Goal: Answer question/provide support: Answer question/provide support

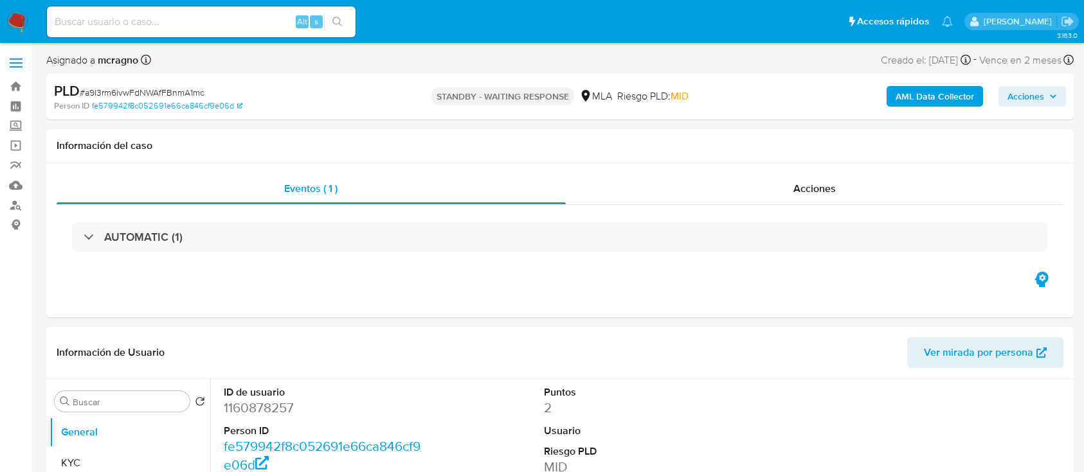
select select "10"
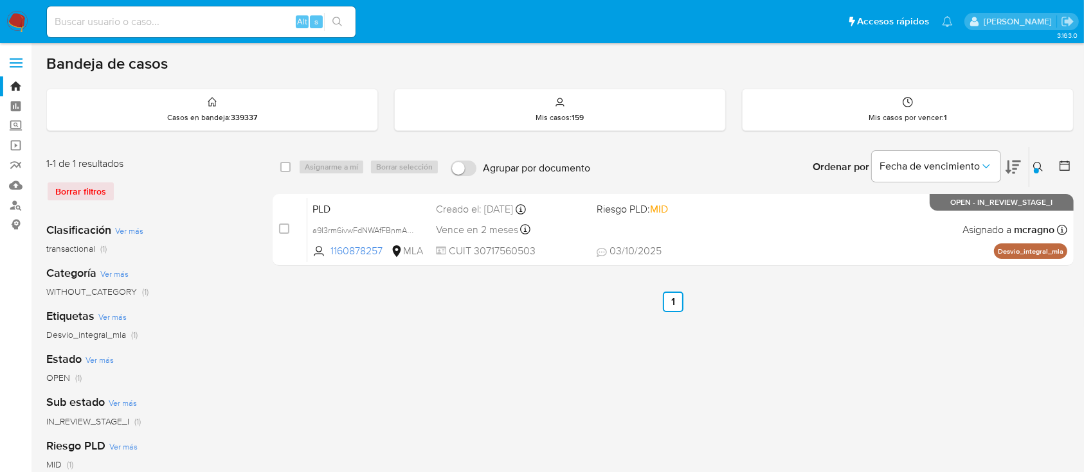
click at [1033, 160] on button at bounding box center [1039, 166] width 21 height 15
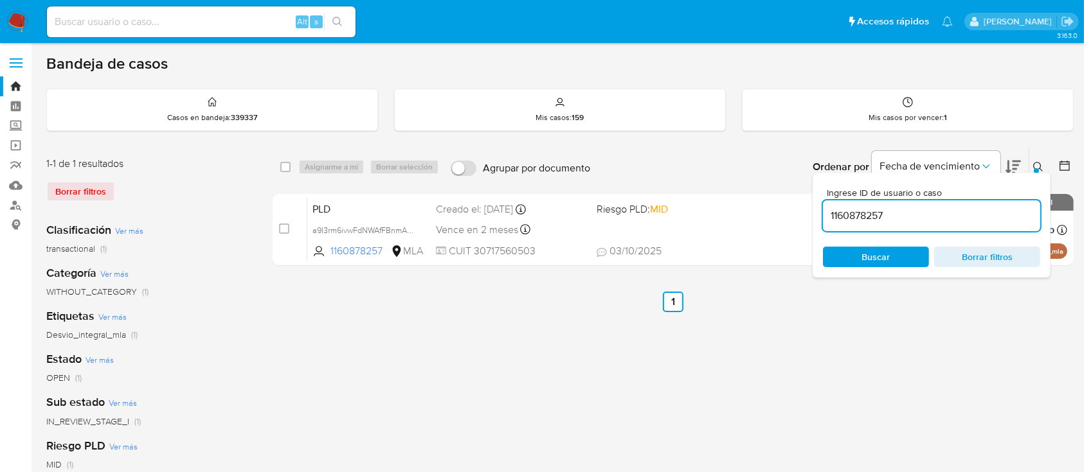
click at [941, 209] on input "1160878257" at bounding box center [931, 216] width 217 height 17
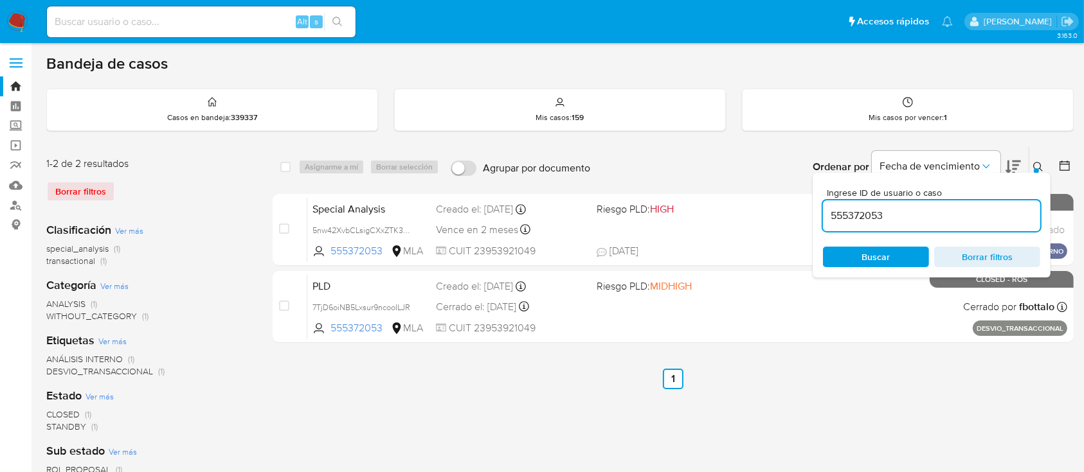
click at [1034, 159] on button at bounding box center [1039, 166] width 21 height 15
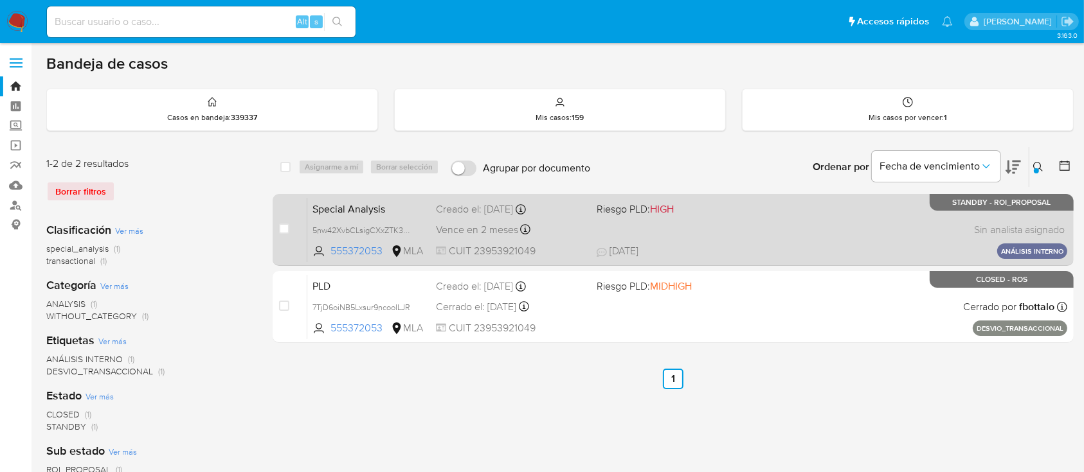
click at [855, 231] on div "Special Analysis 5nw42XvbCLsigCXxZTK3WPAb 555372053 MLA Riesgo PLD: HIGH Creado…" at bounding box center [687, 229] width 760 height 65
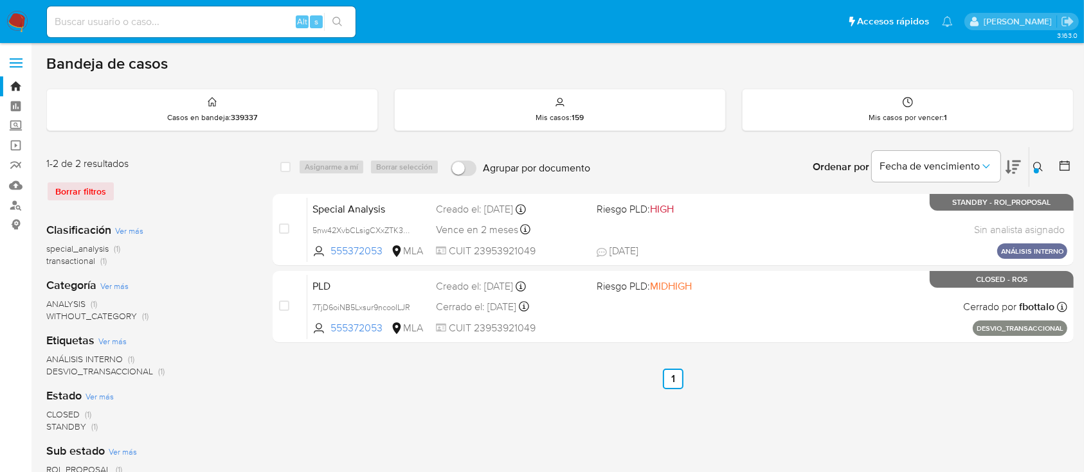
click at [1032, 166] on button at bounding box center [1039, 166] width 21 height 15
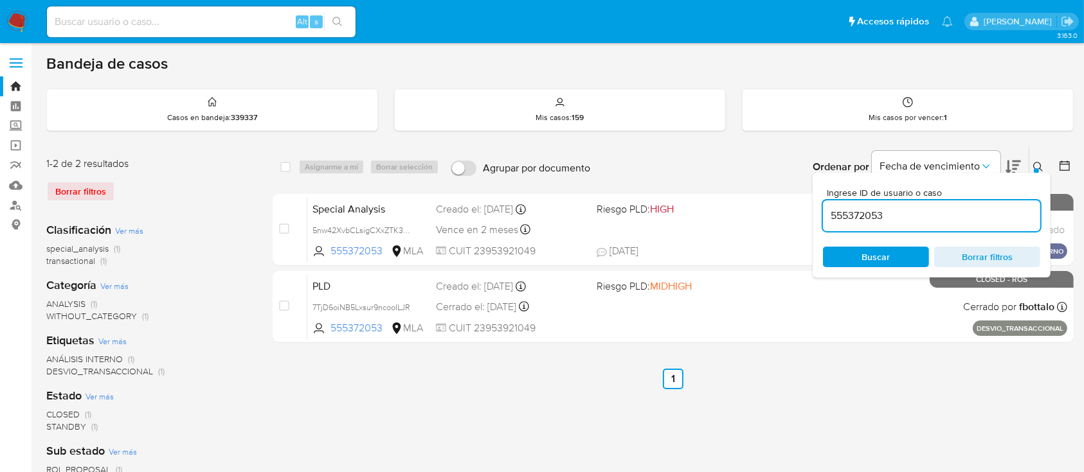
click at [982, 228] on div "555372053" at bounding box center [931, 216] width 217 height 31
click at [978, 216] on input "555372053" at bounding box center [931, 216] width 217 height 17
paste input "175743460"
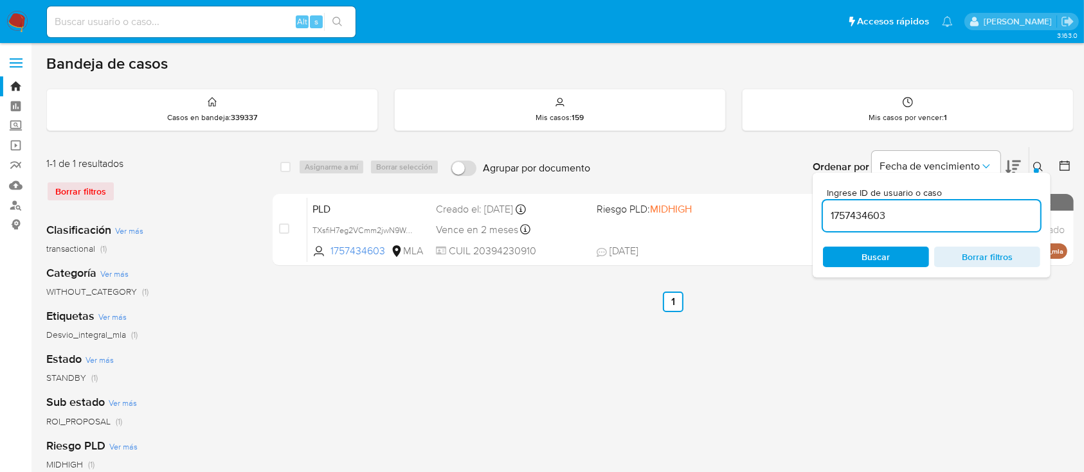
click at [1036, 160] on button at bounding box center [1039, 166] width 21 height 15
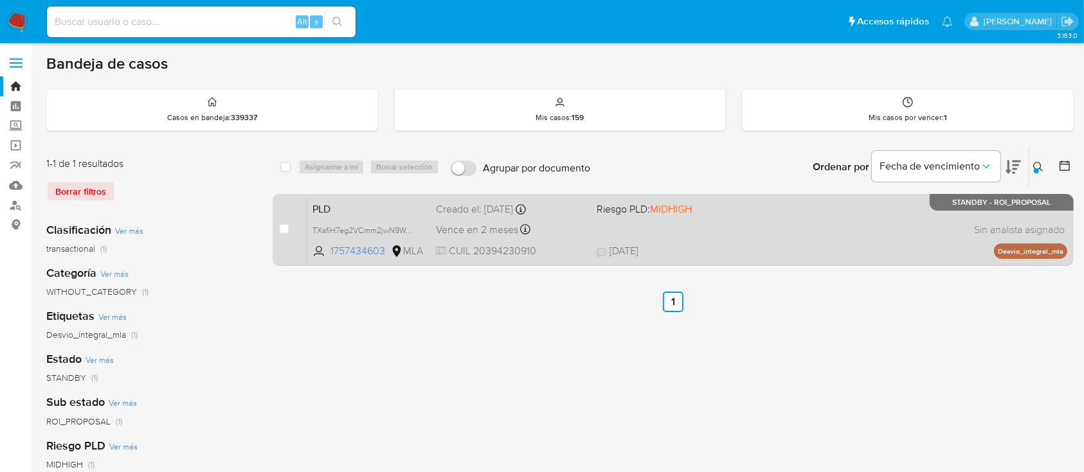
click at [829, 224] on div "PLD TXsfiH7eg2VCmm2jwN9WcFr3 1757434603 MLA Riesgo PLD: MIDHIGH Creado el: 12/0…" at bounding box center [687, 229] width 760 height 65
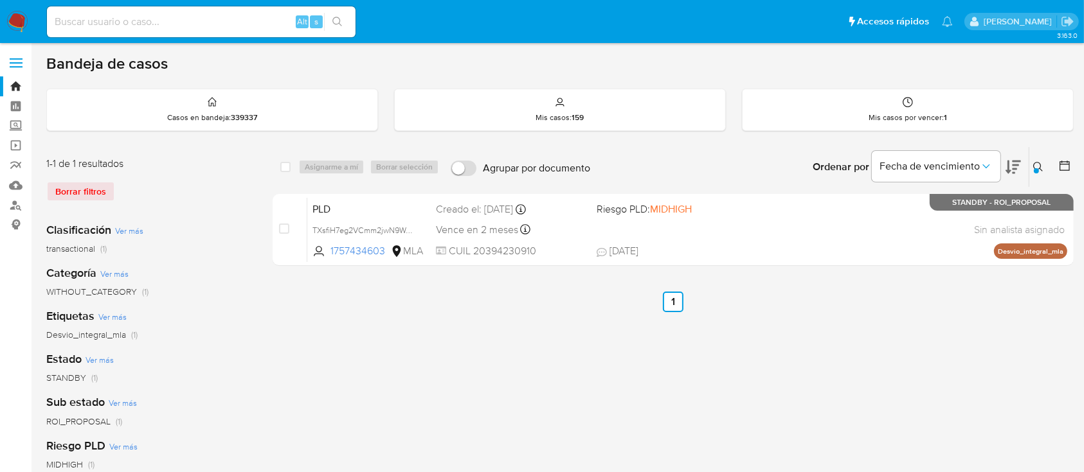
click at [1039, 162] on icon at bounding box center [1038, 167] width 10 height 10
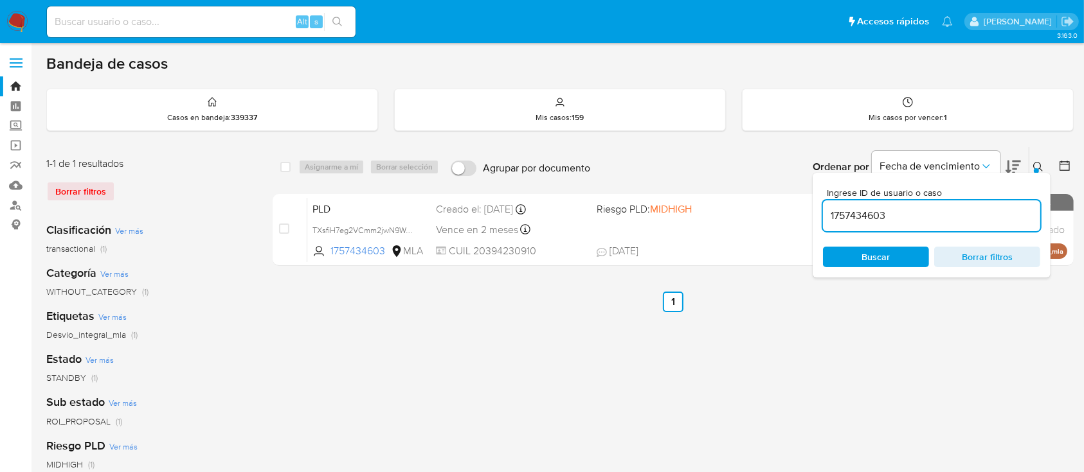
click at [924, 217] on input "1757434603" at bounding box center [931, 216] width 217 height 17
type input "498914149"
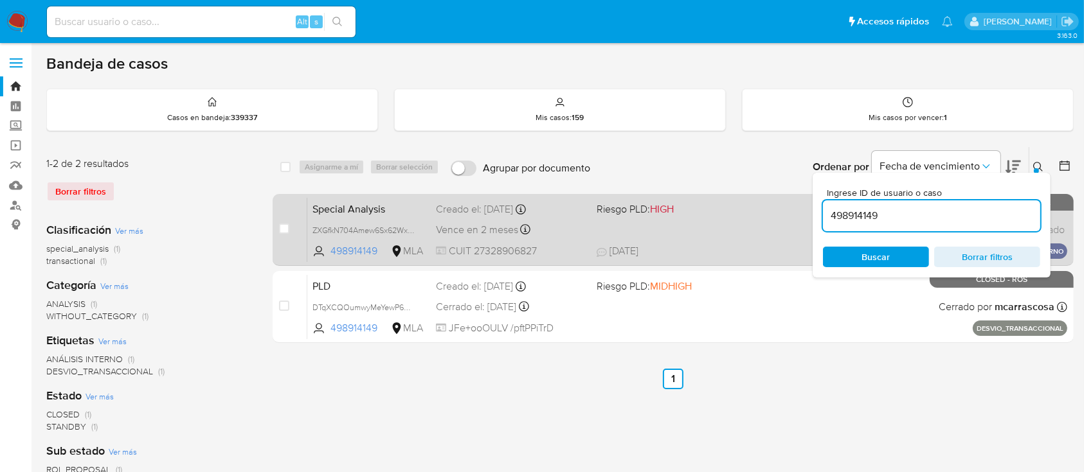
drag, startPoint x: 1043, startPoint y: 164, endPoint x: 904, endPoint y: 220, distance: 150.5
click at [1042, 163] on icon at bounding box center [1038, 167] width 10 height 10
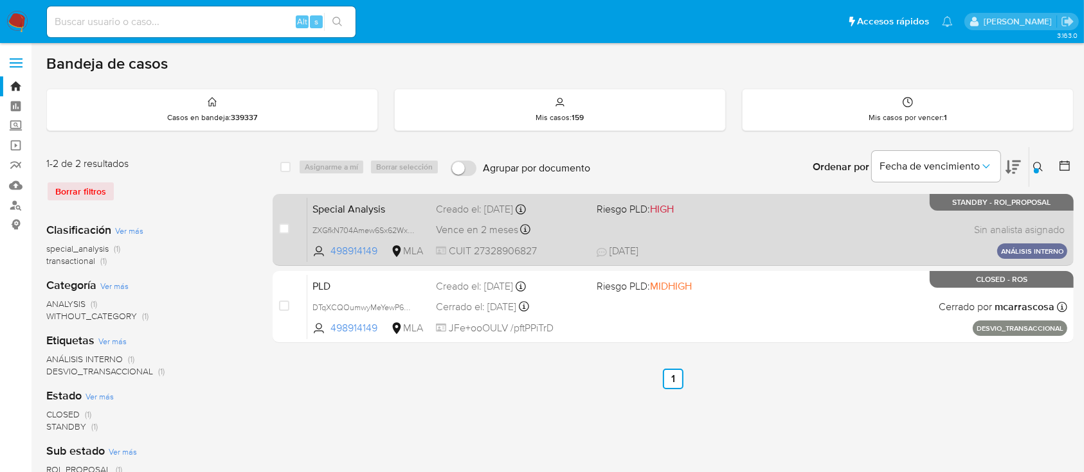
click at [871, 220] on div "Special Analysis ZXGfkN704Amew6Sx62Wx6Pmo 498914149 MLA Riesgo PLD: HIGH Creado…" at bounding box center [687, 229] width 760 height 65
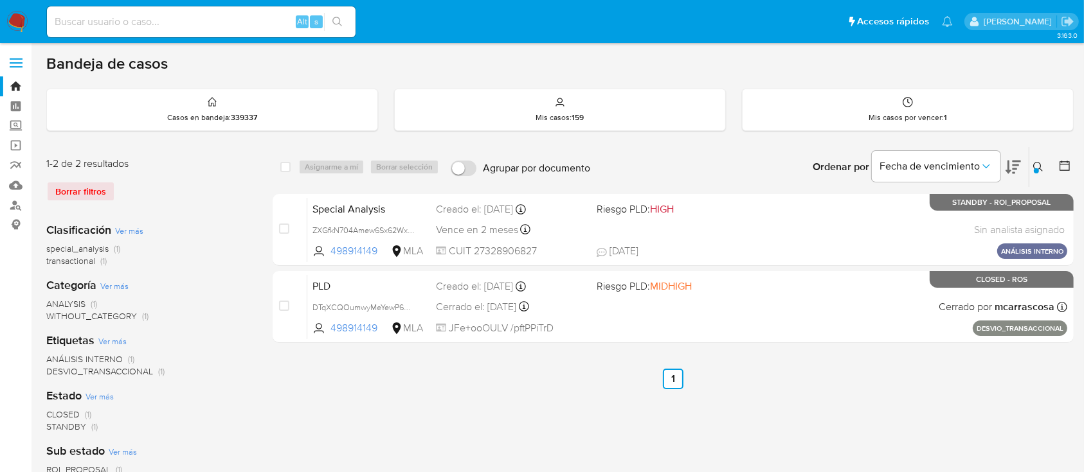
click at [1039, 165] on icon at bounding box center [1038, 167] width 10 height 10
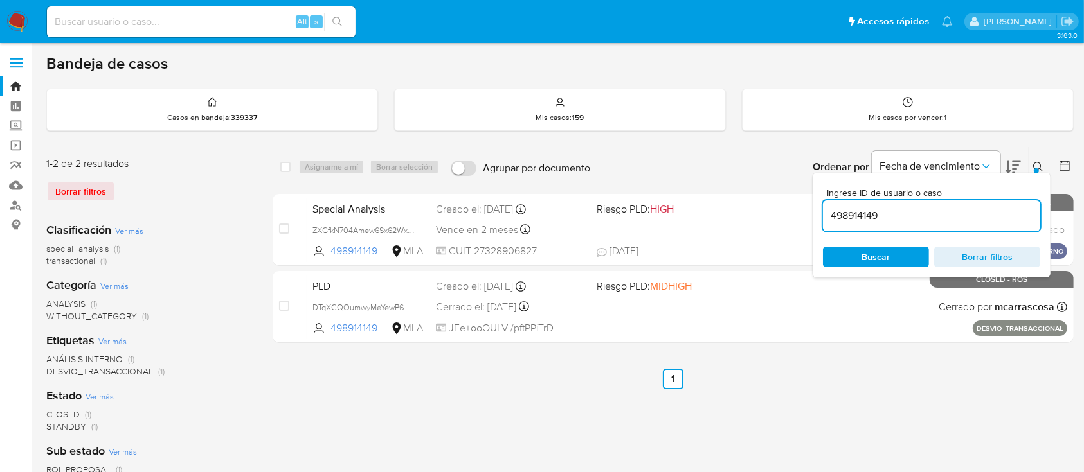
click at [985, 208] on input "498914149" at bounding box center [931, 216] width 217 height 17
click at [1032, 163] on button at bounding box center [1039, 166] width 21 height 15
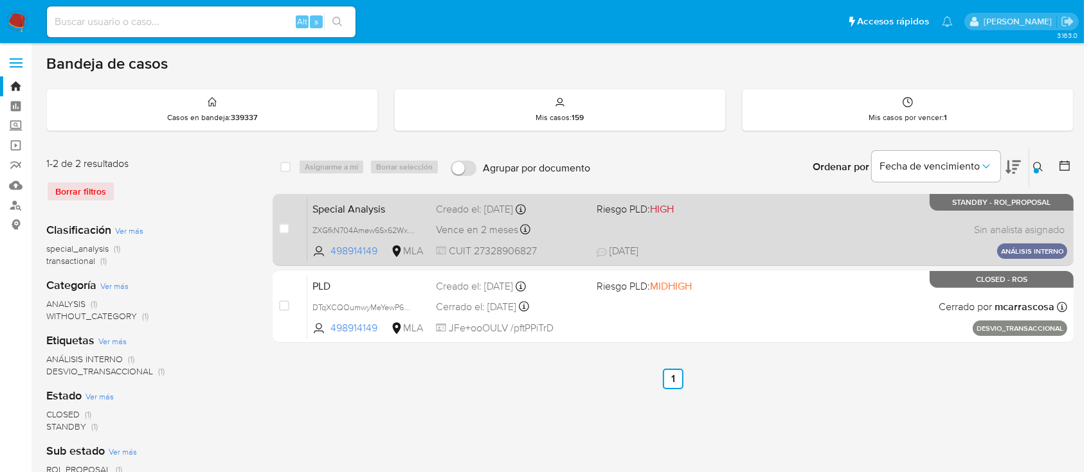
click at [834, 206] on div "Special Analysis ZXGfkN704Amew6Sx62Wx6Pmo 498914149 MLA Riesgo PLD: HIGH Creado…" at bounding box center [687, 229] width 760 height 65
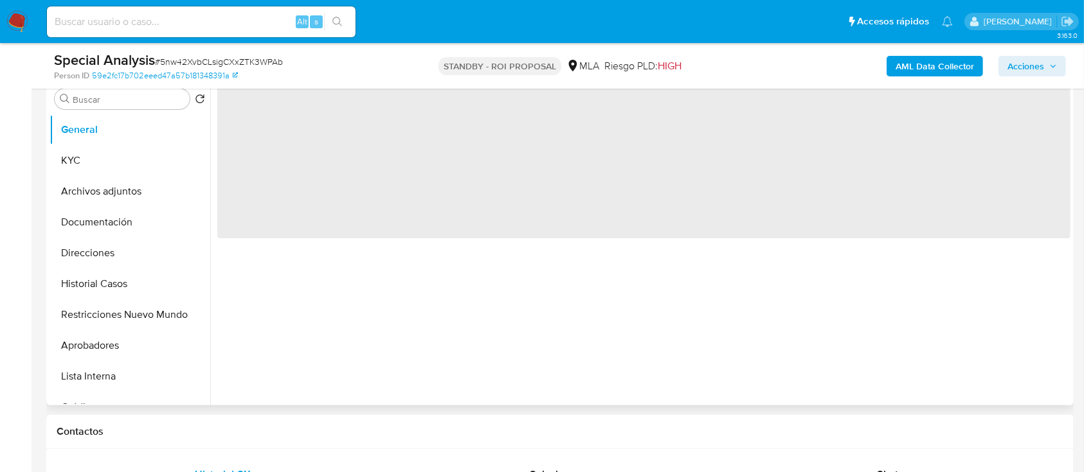
scroll to position [514, 0]
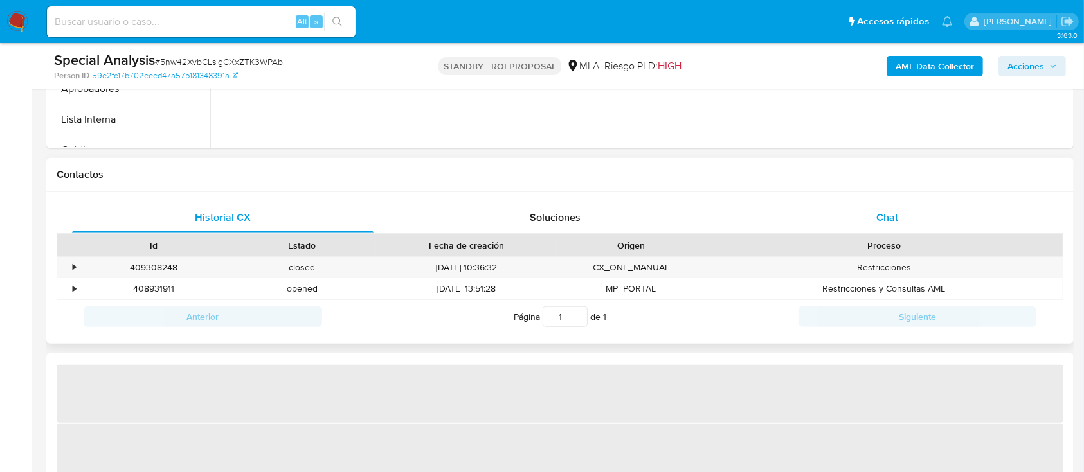
click at [873, 216] on div "Chat" at bounding box center [887, 217] width 301 height 31
select select "10"
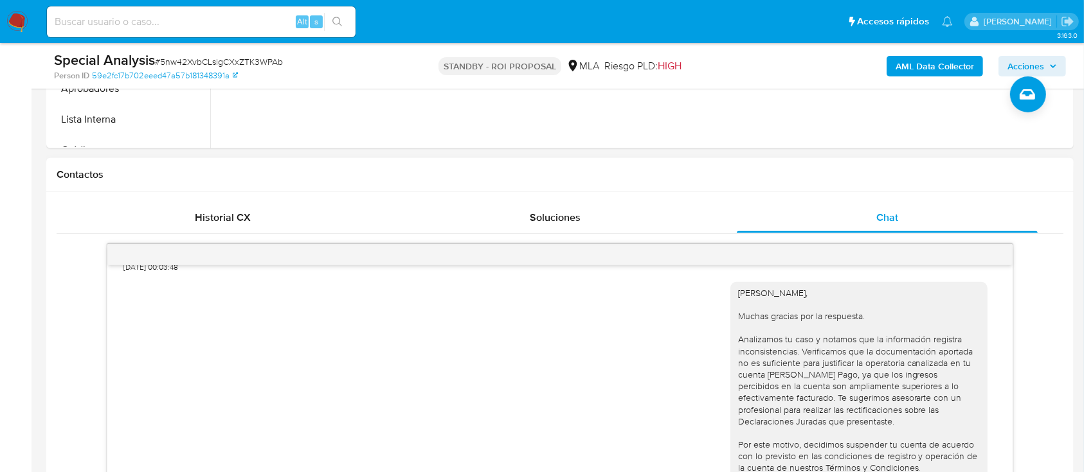
scroll to position [704, 0]
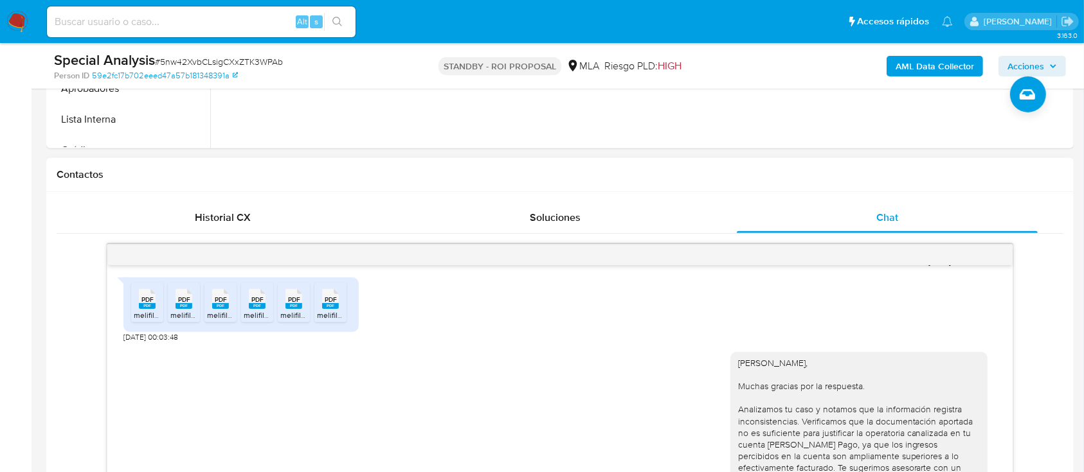
drag, startPoint x: 873, startPoint y: 451, endPoint x: 722, endPoint y: 382, distance: 165.7
copy div "Hola Walter Eduardo Bustamante Ramirez, Muchas gracias por la respuesta. Analiz…"
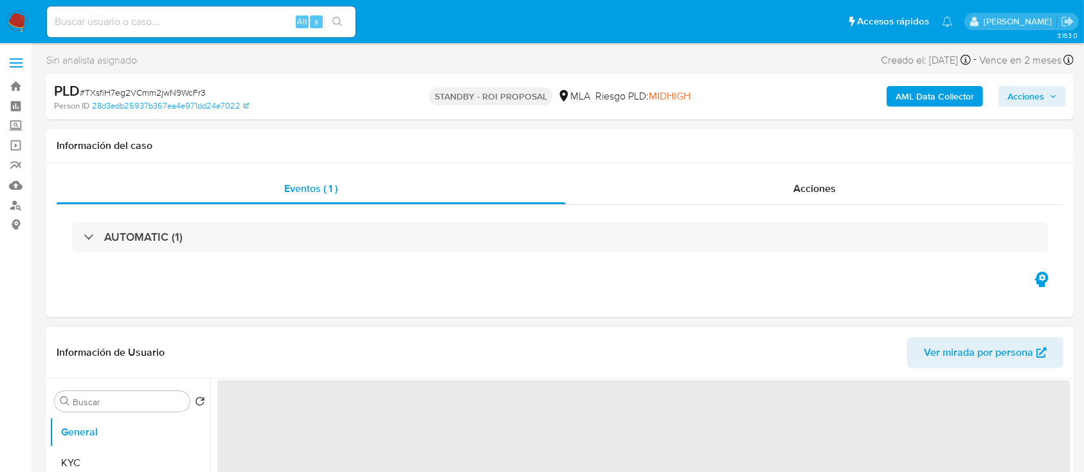
select select "10"
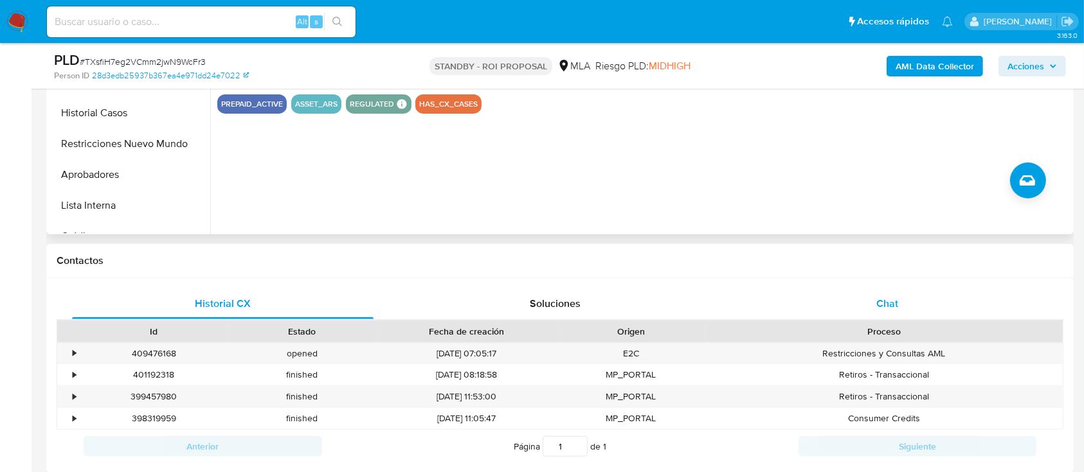
click at [925, 312] on div "Chat" at bounding box center [887, 304] width 301 height 31
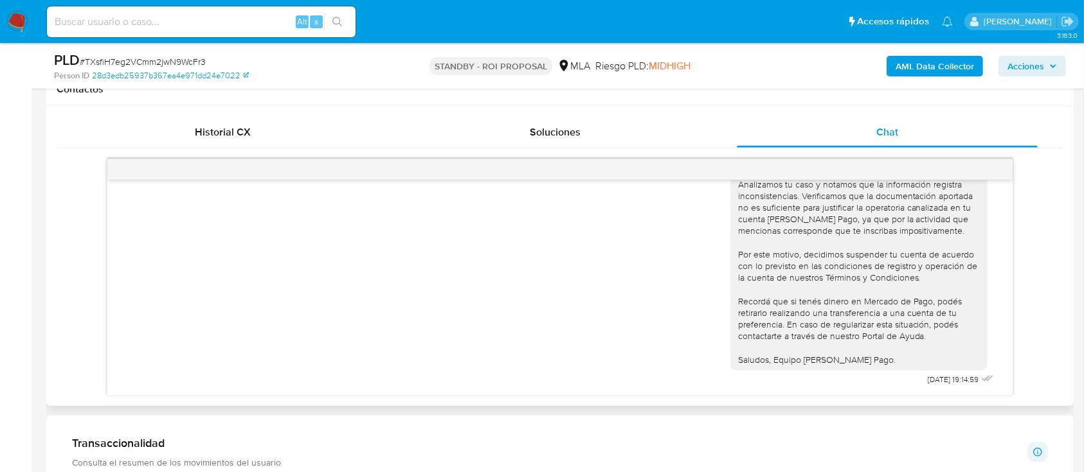
scroll to position [1749, 0]
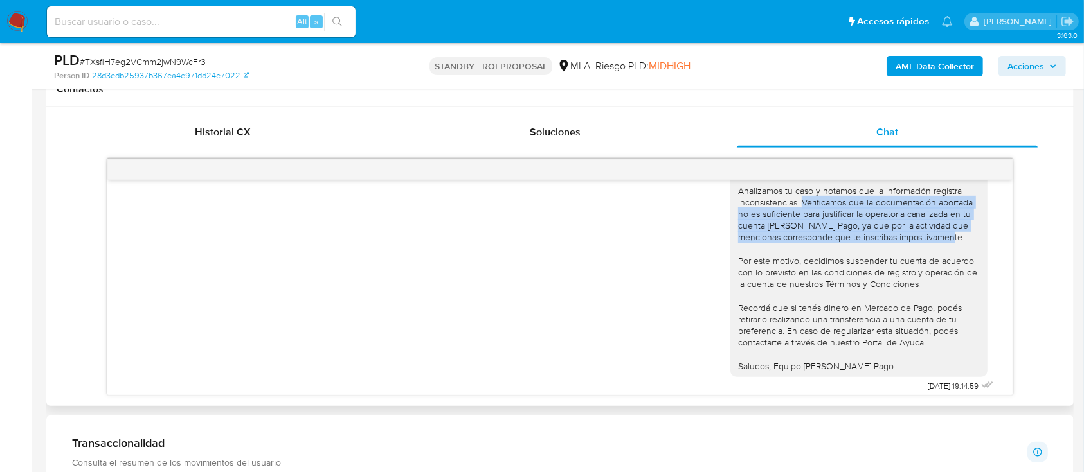
drag, startPoint x: 787, startPoint y: 235, endPoint x: 970, endPoint y: 276, distance: 188.4
click at [970, 276] on div "Hola, Muchas gracias por la respuesta. Analizamos tu caso y notamos que la info…" at bounding box center [858, 255] width 257 height 244
copy div "Verificamos que la documentación aportada no es suficiente para justificar la o…"
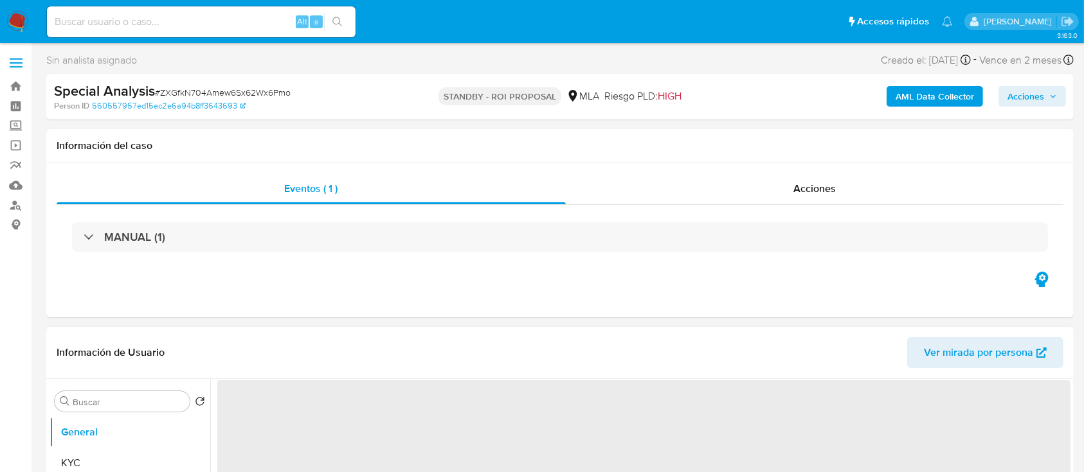
select select "10"
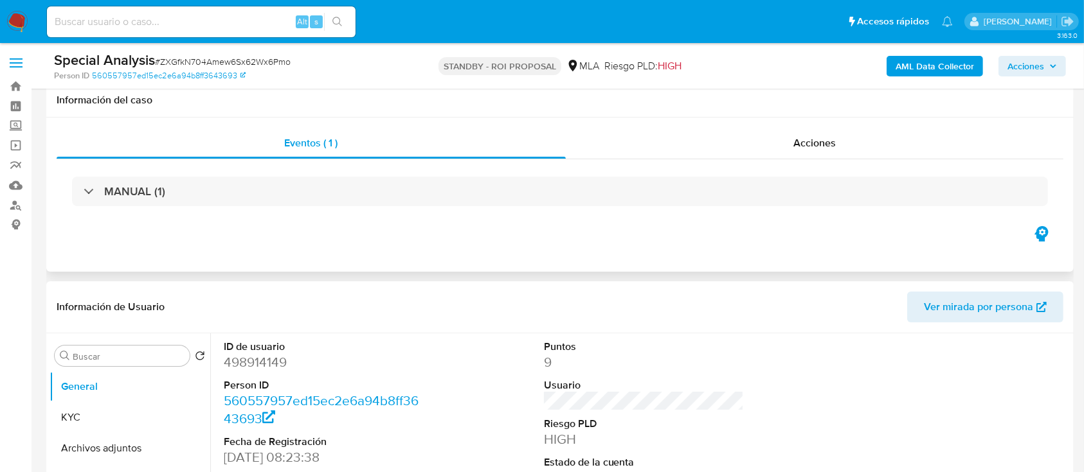
scroll to position [514, 0]
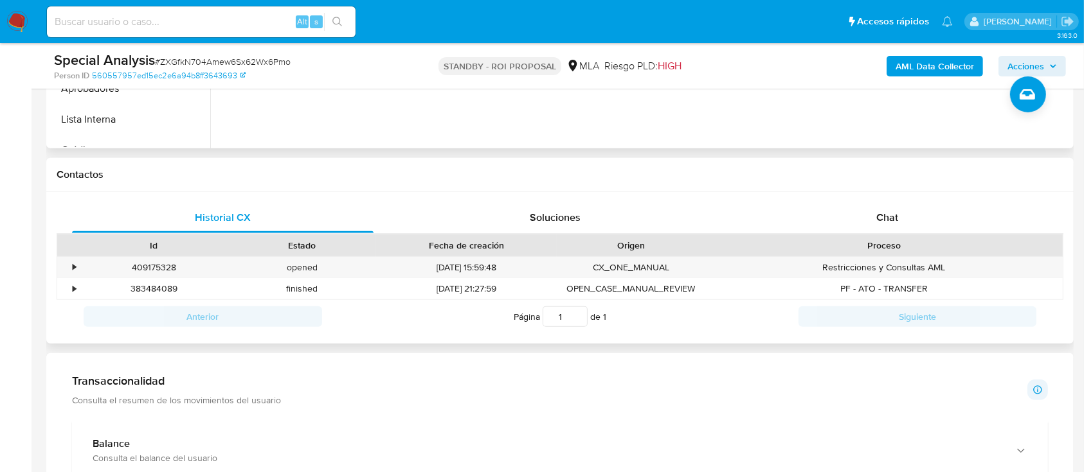
click at [910, 235] on div "Proceso" at bounding box center [883, 246] width 357 height 22
click at [914, 228] on div "Chat" at bounding box center [887, 217] width 301 height 31
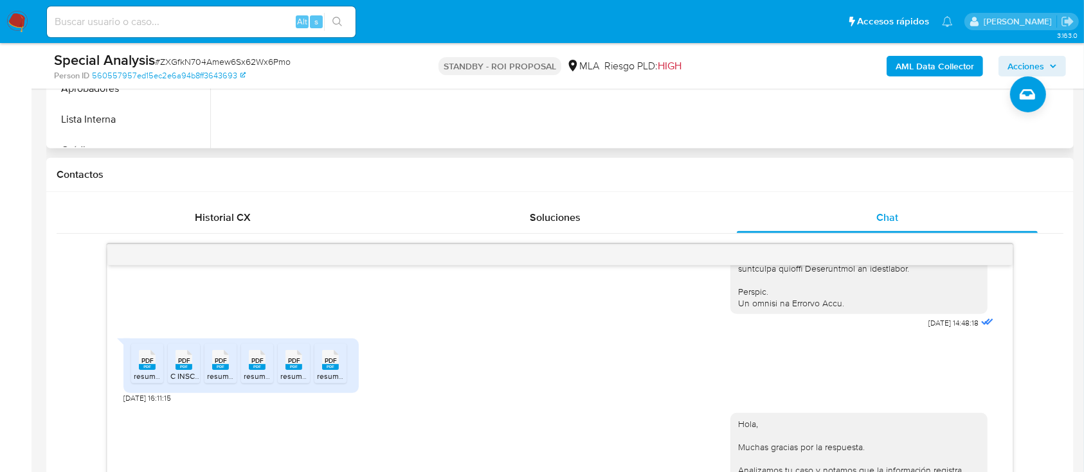
scroll to position [535, 0]
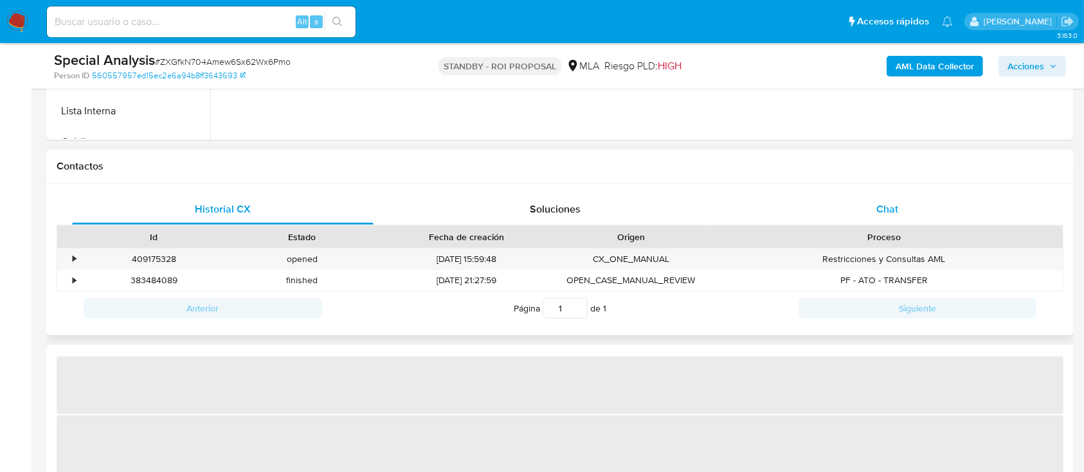
select select "10"
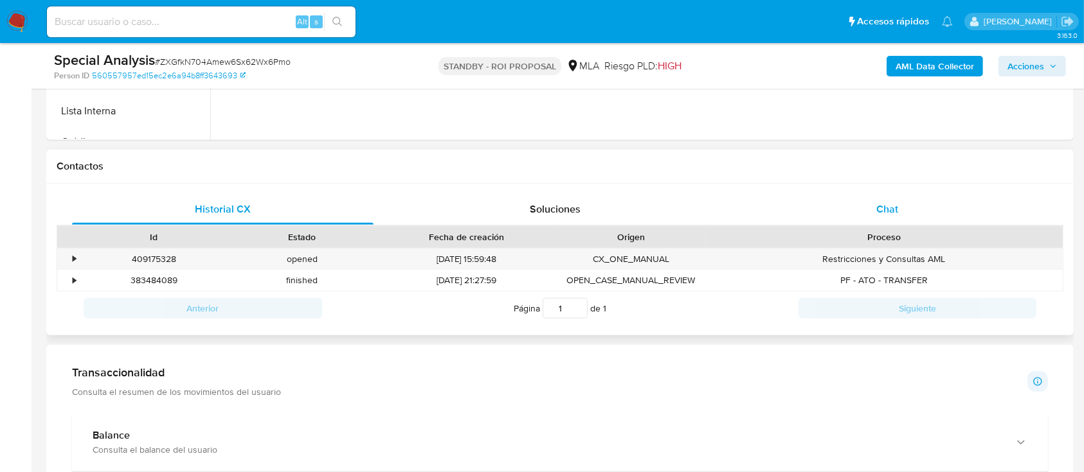
scroll to position [514, 0]
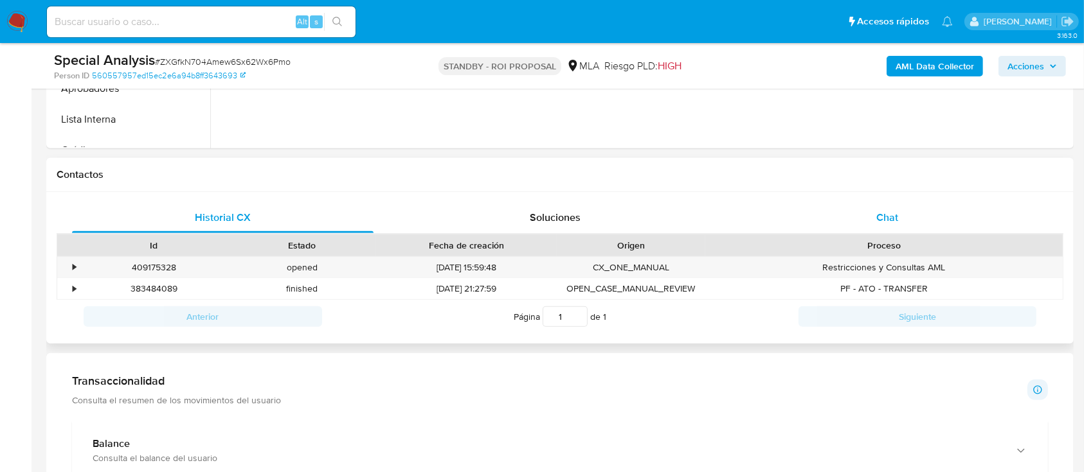
click at [899, 217] on div "Chat" at bounding box center [887, 217] width 301 height 31
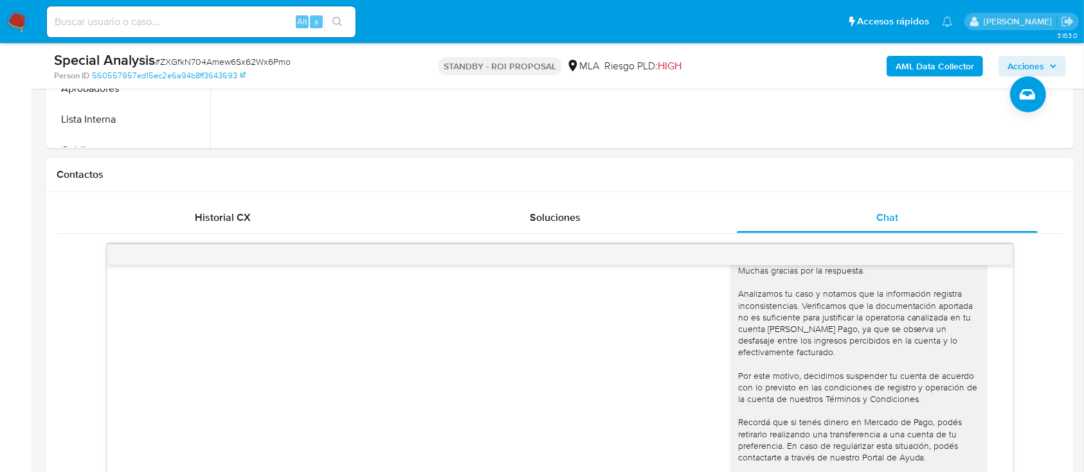
scroll to position [792, 0]
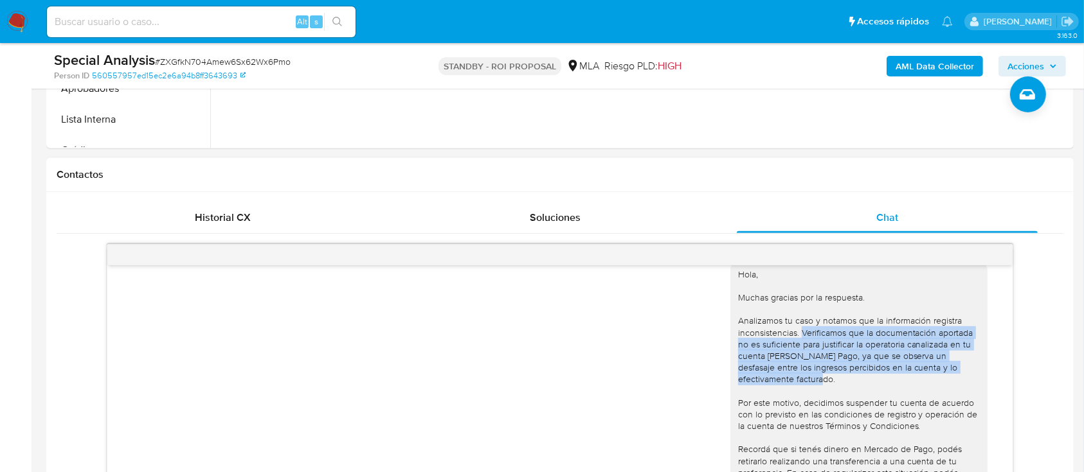
drag, startPoint x: 788, startPoint y: 355, endPoint x: 794, endPoint y: 402, distance: 47.4
click at [794, 402] on div "Hola, Muchas gracias por la respuesta. Analizamos tu caso y notamos que la info…" at bounding box center [859, 392] width 242 height 246
copy div "Verificamos que la documentación aportada no es suficiente para justificar la o…"
